Goal: Task Accomplishment & Management: Use online tool/utility

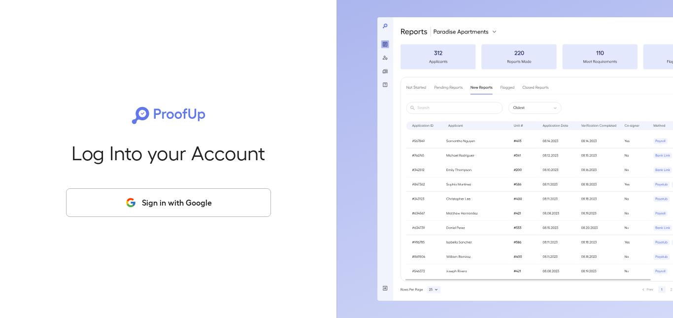
click at [138, 203] on button "Sign in with Google" at bounding box center [168, 202] width 205 height 29
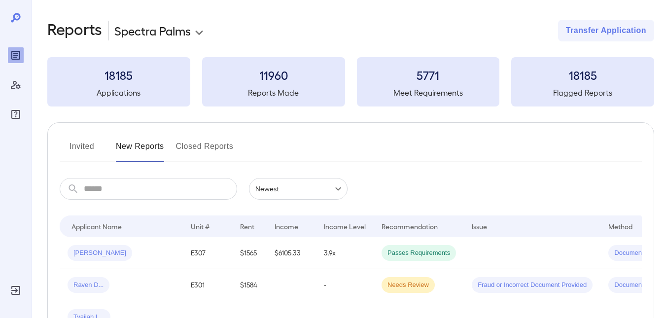
click at [86, 146] on button "Invited" at bounding box center [82, 151] width 44 height 24
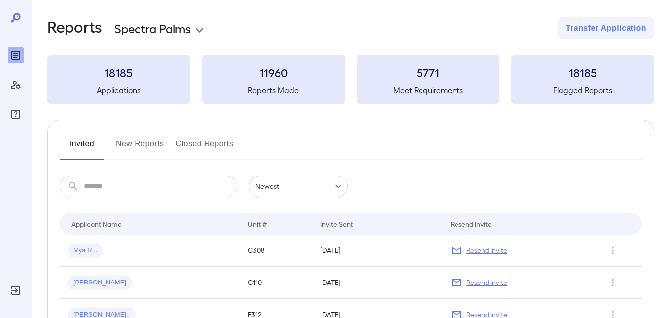
scroll to position [0, 0]
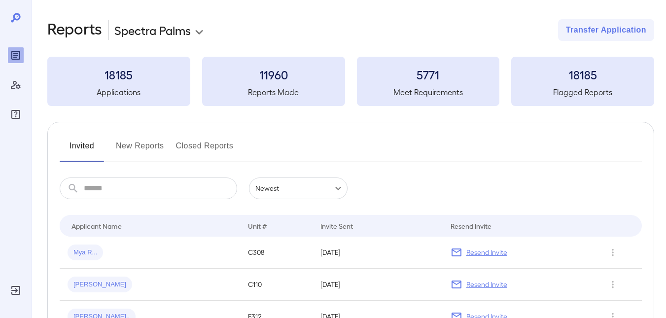
drag, startPoint x: 144, startPoint y: 141, endPoint x: 172, endPoint y: 138, distance: 28.3
click at [146, 141] on button "New Reports" at bounding box center [140, 150] width 48 height 24
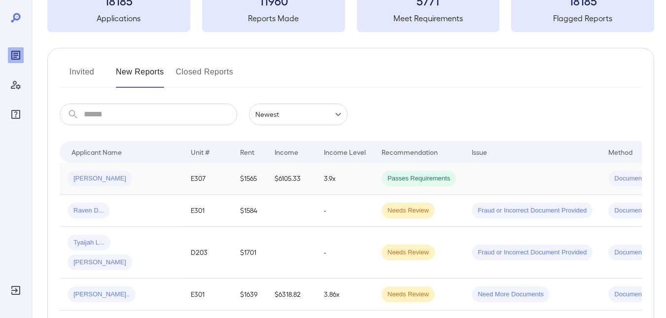
scroll to position [99, 0]
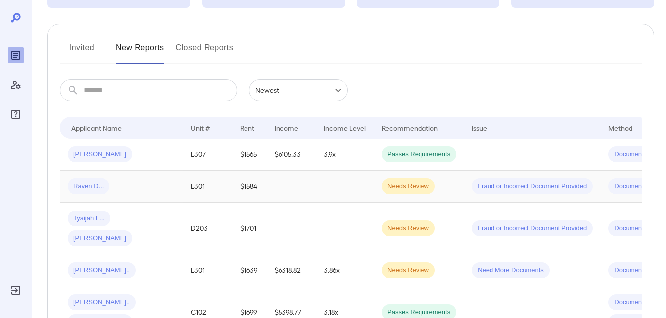
click at [366, 184] on td "-" at bounding box center [345, 187] width 58 height 32
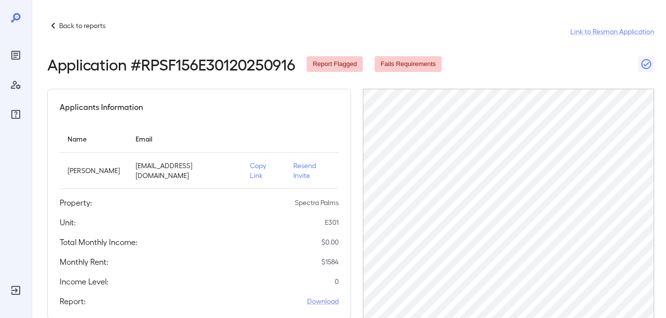
scroll to position [0, 221]
